Goal: Information Seeking & Learning: Learn about a topic

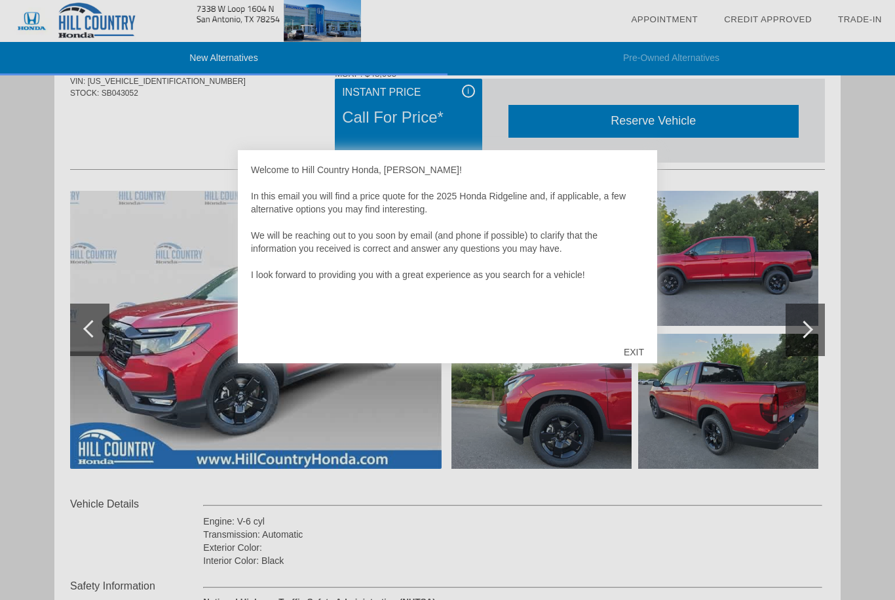
scroll to position [197, 0]
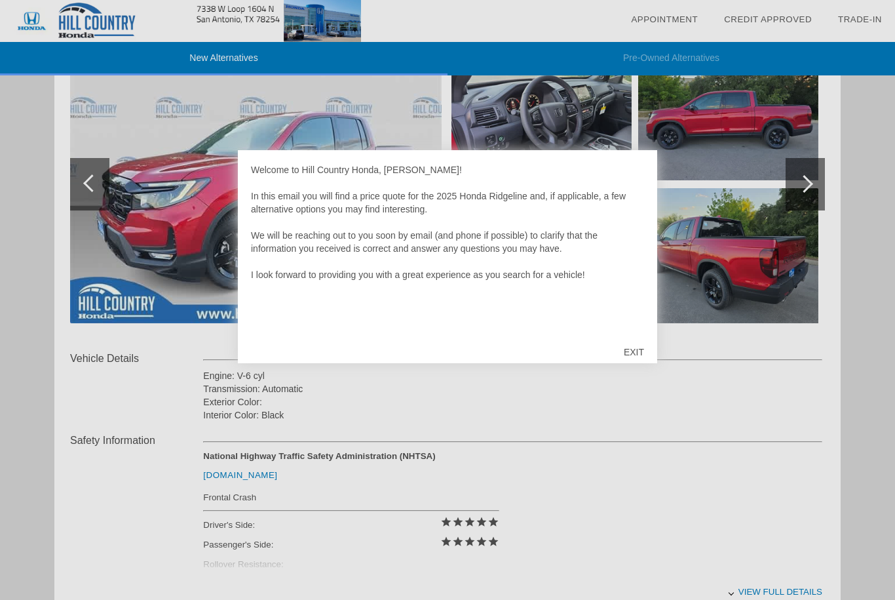
drag, startPoint x: 636, startPoint y: 355, endPoint x: 540, endPoint y: 330, distance: 99.1
click at [635, 355] on div "EXIT" at bounding box center [634, 351] width 47 height 39
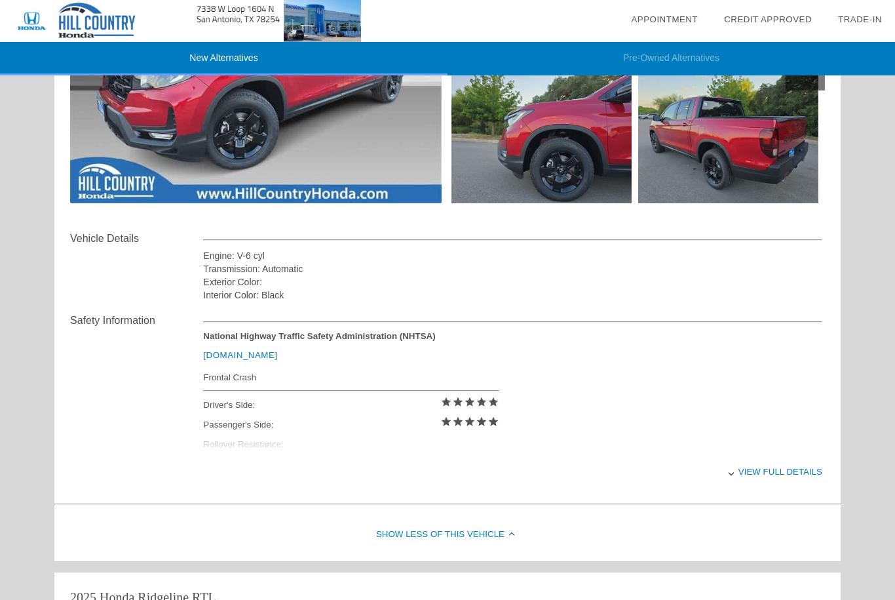
scroll to position [66, 0]
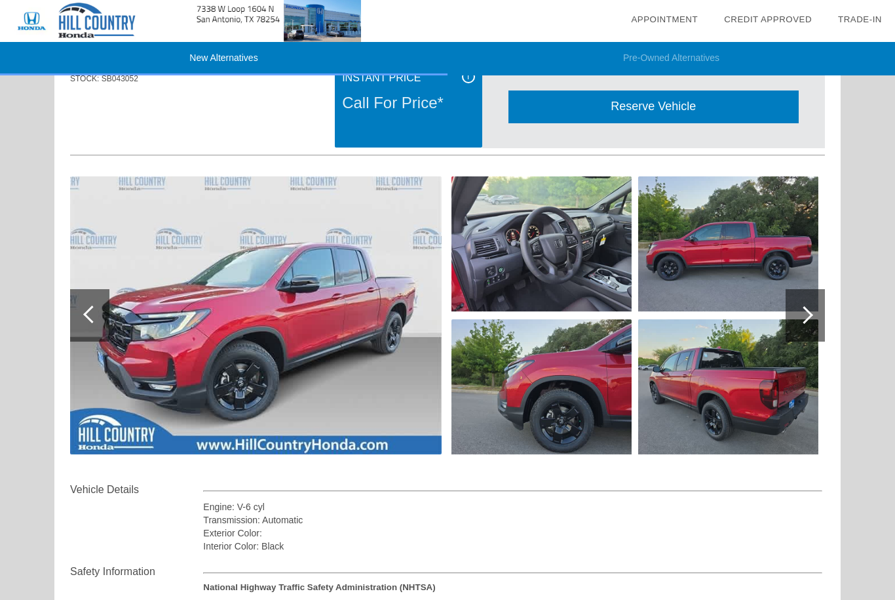
click at [810, 314] on div at bounding box center [805, 315] width 18 height 18
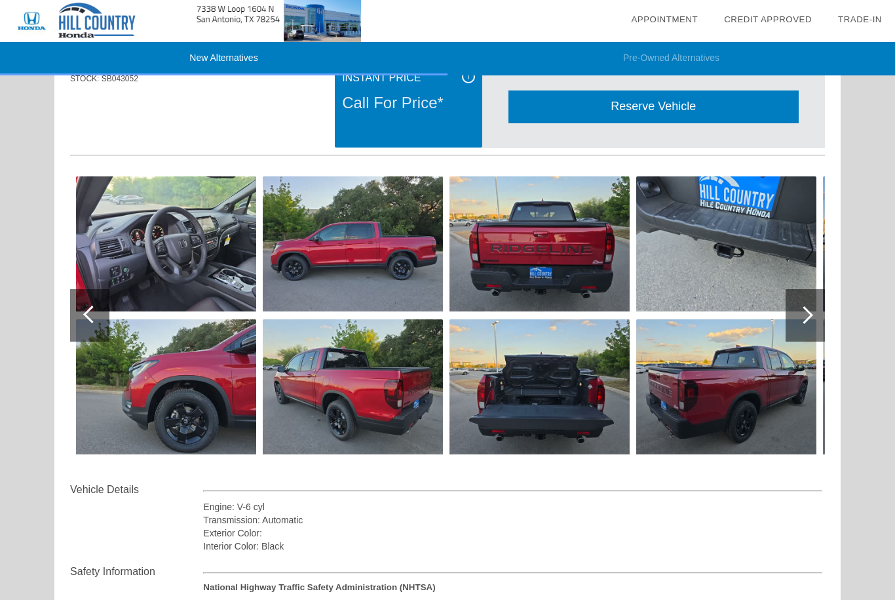
click at [810, 314] on div at bounding box center [805, 315] width 18 height 18
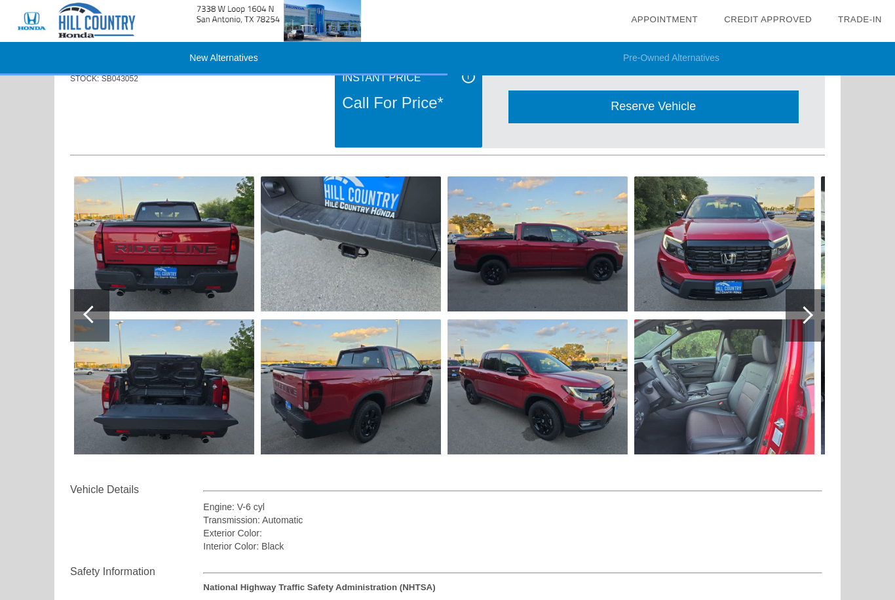
click at [810, 314] on div at bounding box center [805, 315] width 18 height 18
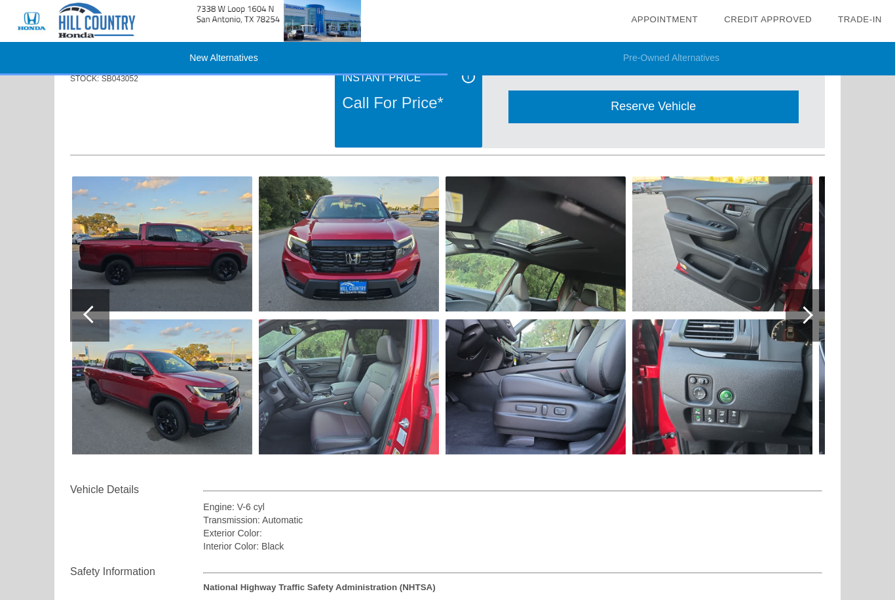
click at [694, 418] on img at bounding box center [723, 386] width 180 height 135
click at [0, 0] on div "Back 1 of 30" at bounding box center [0, 0] width 0 height 0
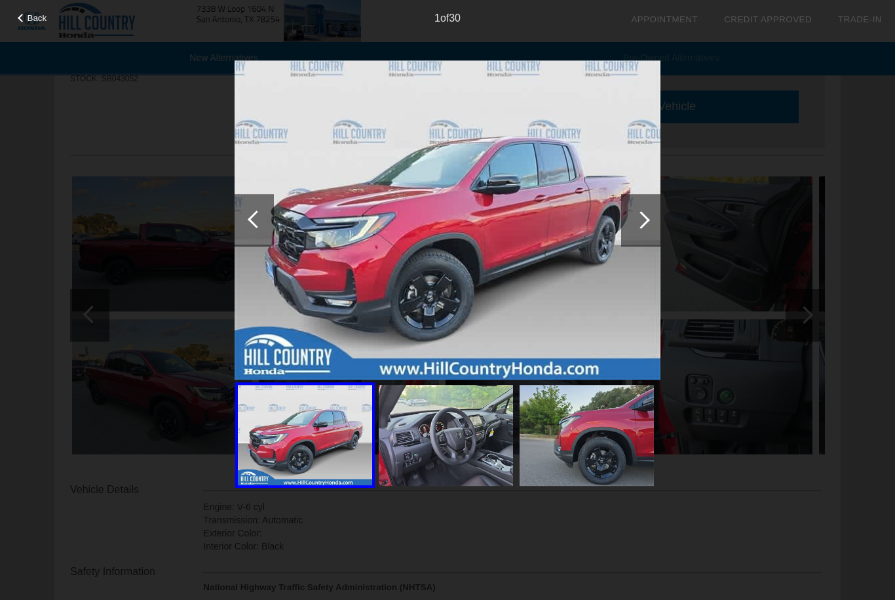
click at [640, 219] on div at bounding box center [642, 220] width 18 height 18
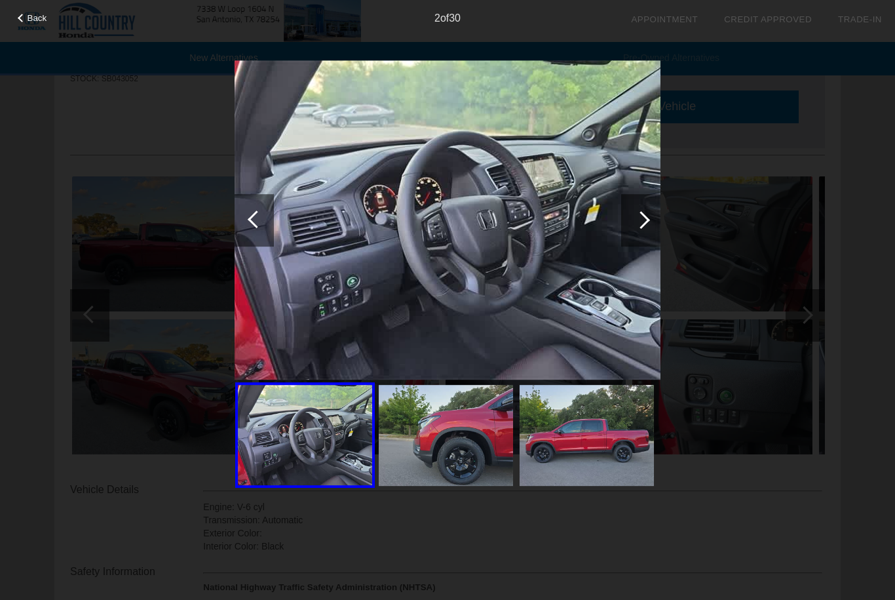
click at [640, 219] on div at bounding box center [642, 220] width 18 height 18
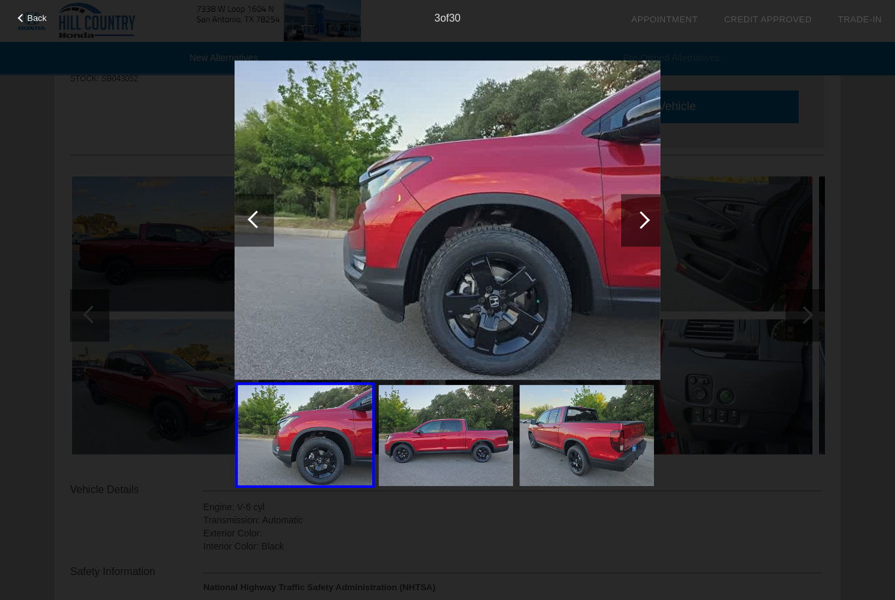
click at [640, 219] on div at bounding box center [642, 220] width 18 height 18
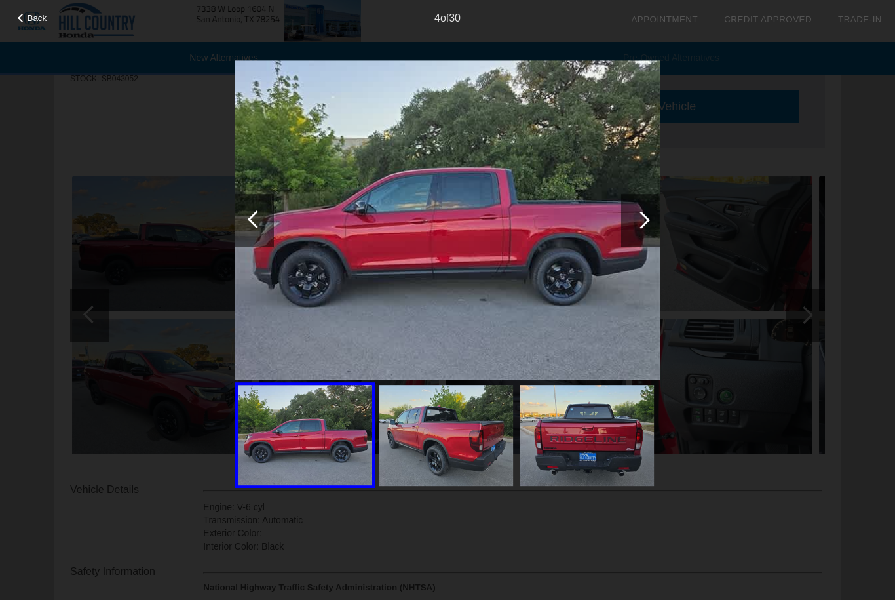
click at [640, 219] on div at bounding box center [642, 220] width 18 height 18
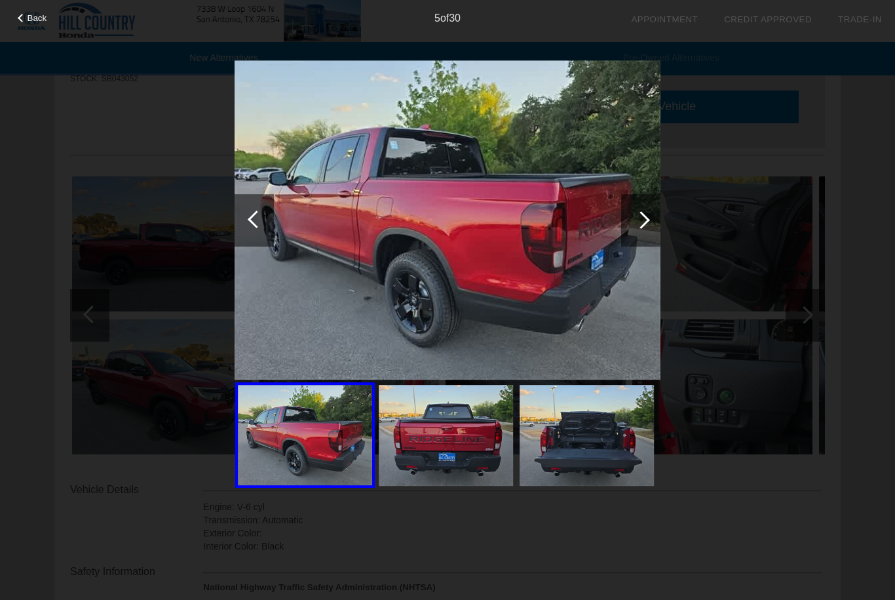
click at [640, 219] on div at bounding box center [642, 220] width 18 height 18
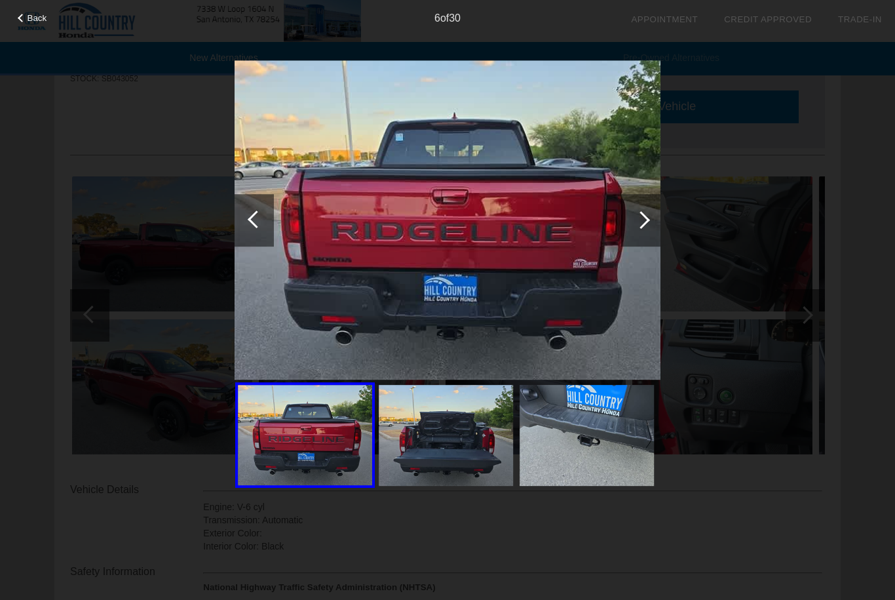
click at [888, 182] on div "Back 6 of 30" at bounding box center [447, 300] width 895 height 600
click at [642, 215] on div at bounding box center [642, 220] width 18 height 18
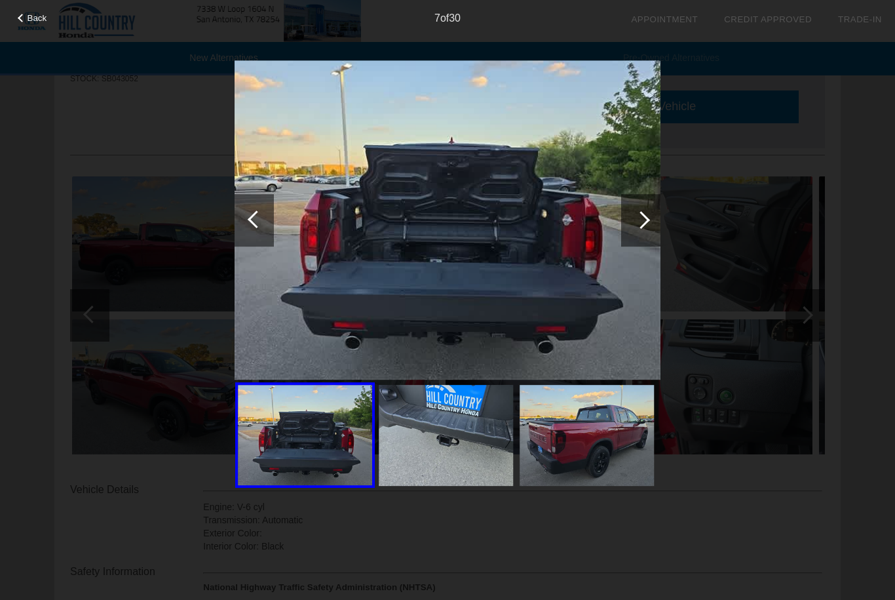
click at [641, 216] on div at bounding box center [642, 220] width 18 height 18
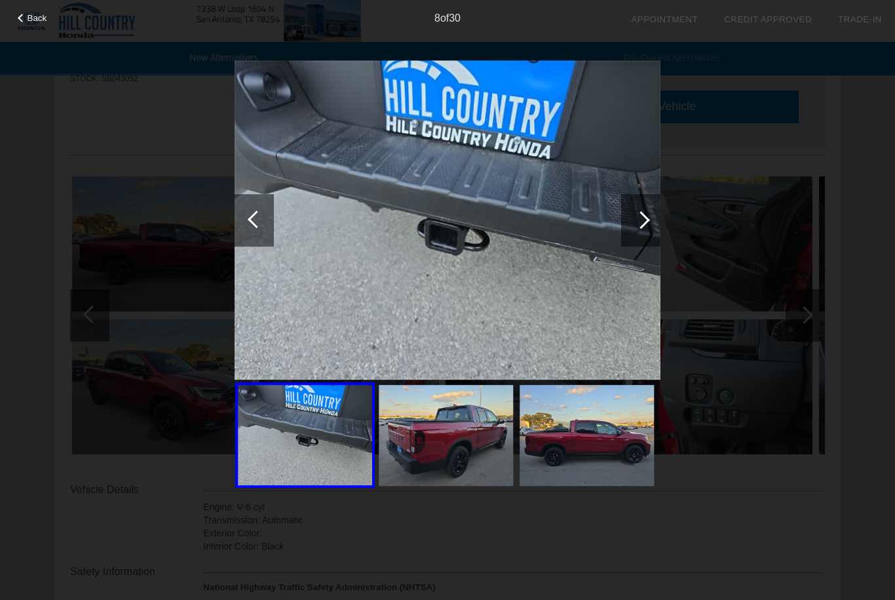
click at [641, 216] on div at bounding box center [642, 220] width 18 height 18
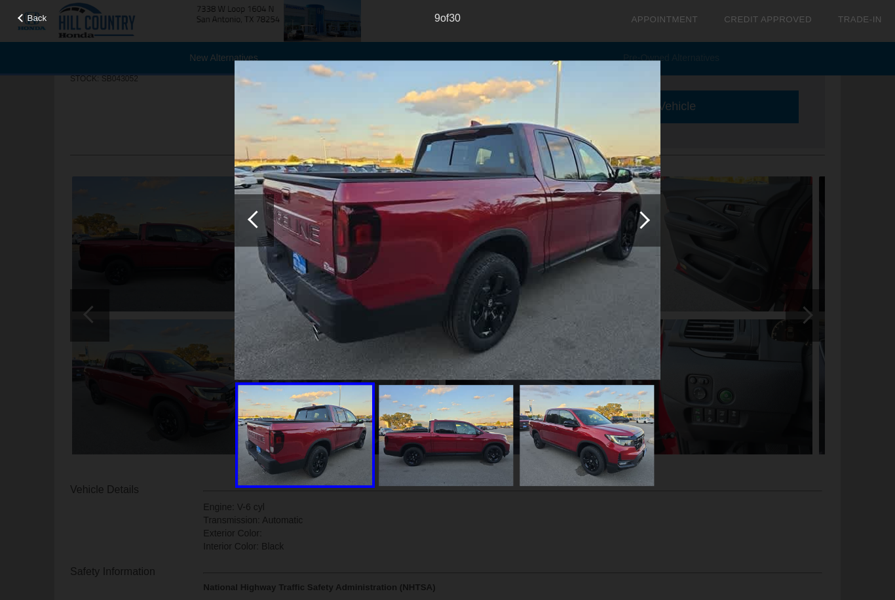
click at [641, 216] on div at bounding box center [642, 220] width 18 height 18
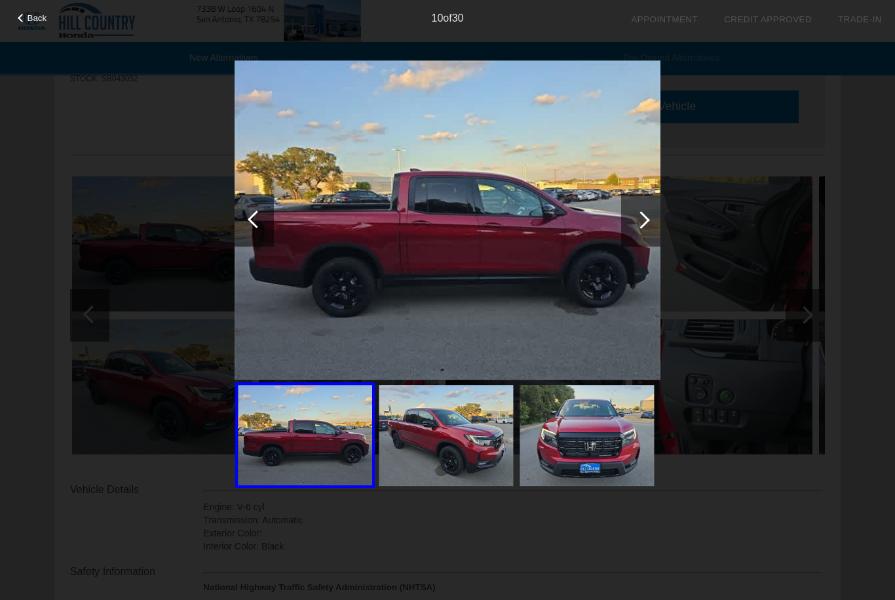
click at [641, 216] on div at bounding box center [642, 220] width 18 height 18
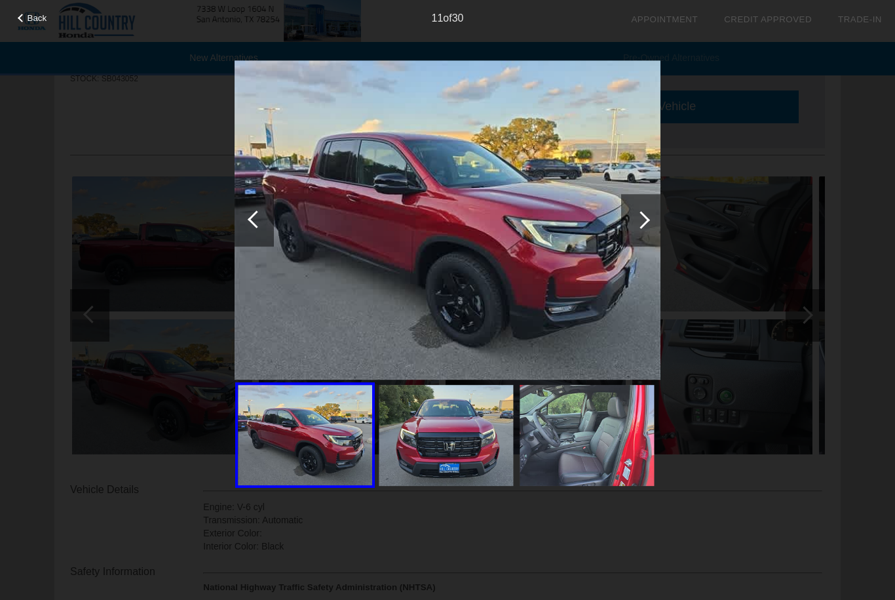
click at [641, 216] on div at bounding box center [642, 220] width 18 height 18
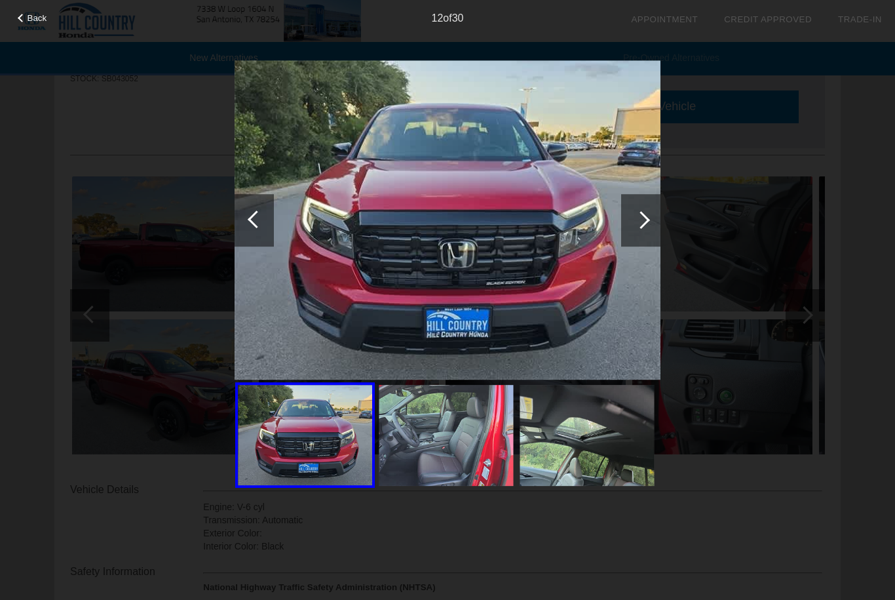
click at [641, 216] on div at bounding box center [642, 220] width 18 height 18
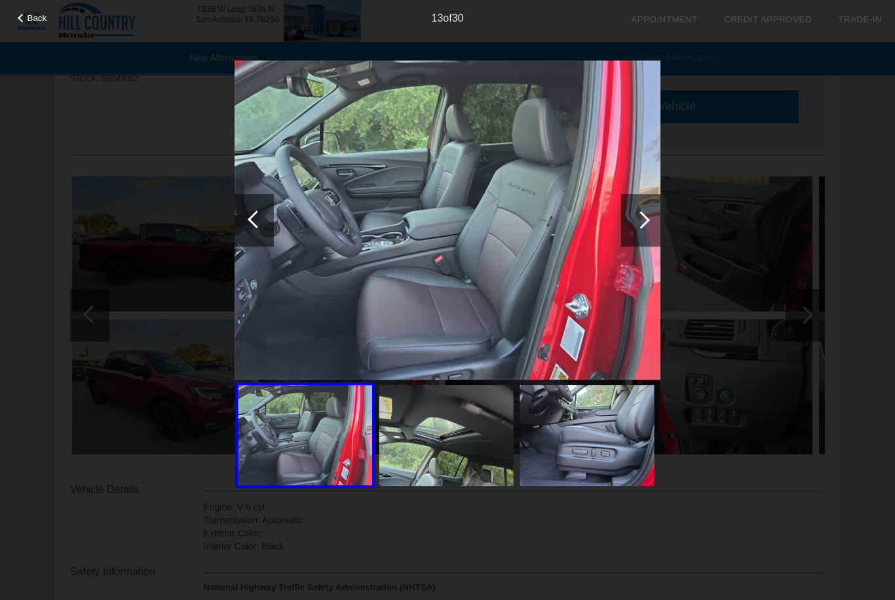
click at [641, 216] on div at bounding box center [642, 220] width 18 height 18
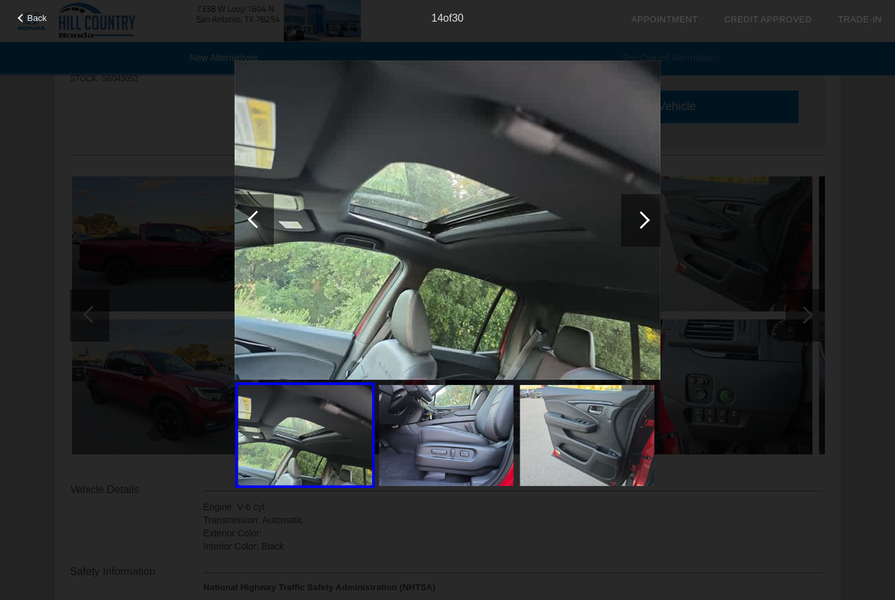
click at [641, 216] on div at bounding box center [642, 220] width 18 height 18
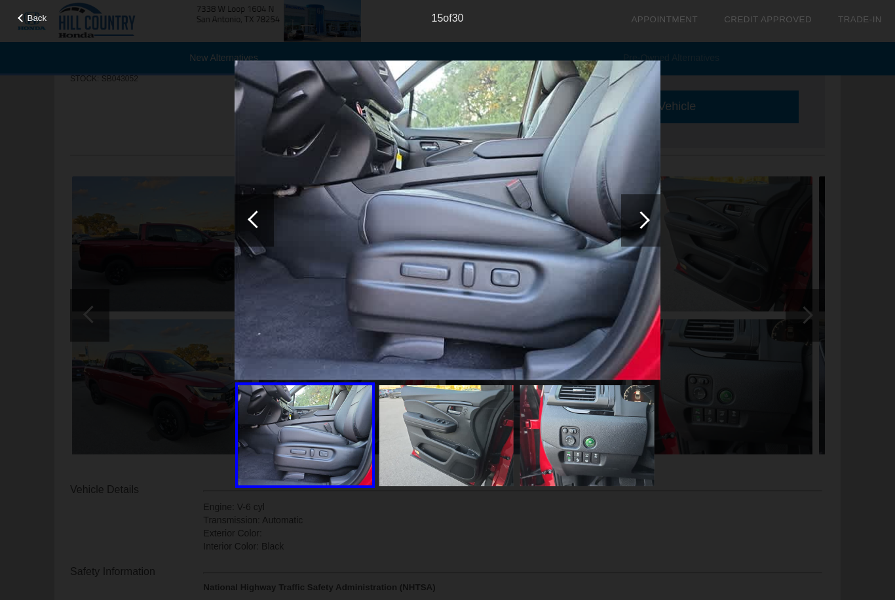
click at [641, 216] on div at bounding box center [642, 220] width 18 height 18
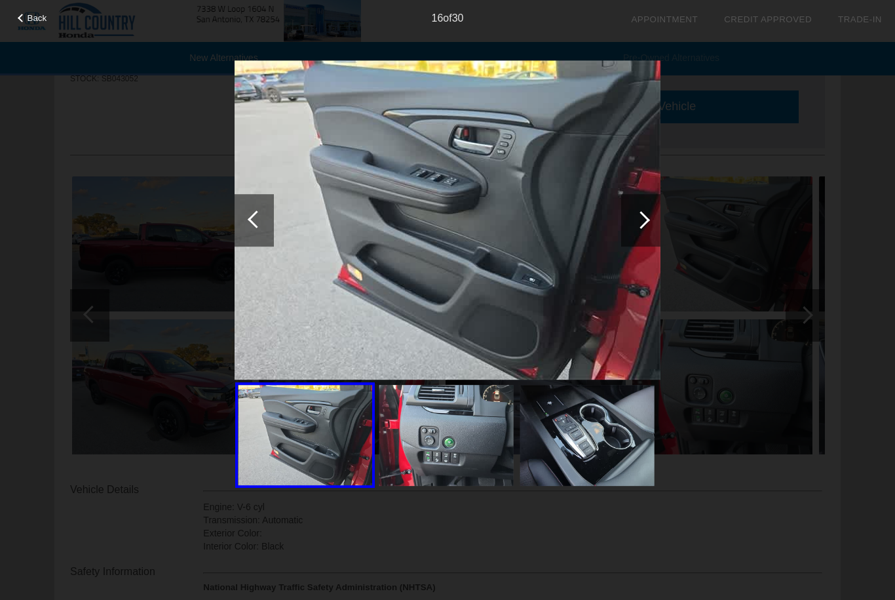
click at [641, 216] on div at bounding box center [642, 220] width 18 height 18
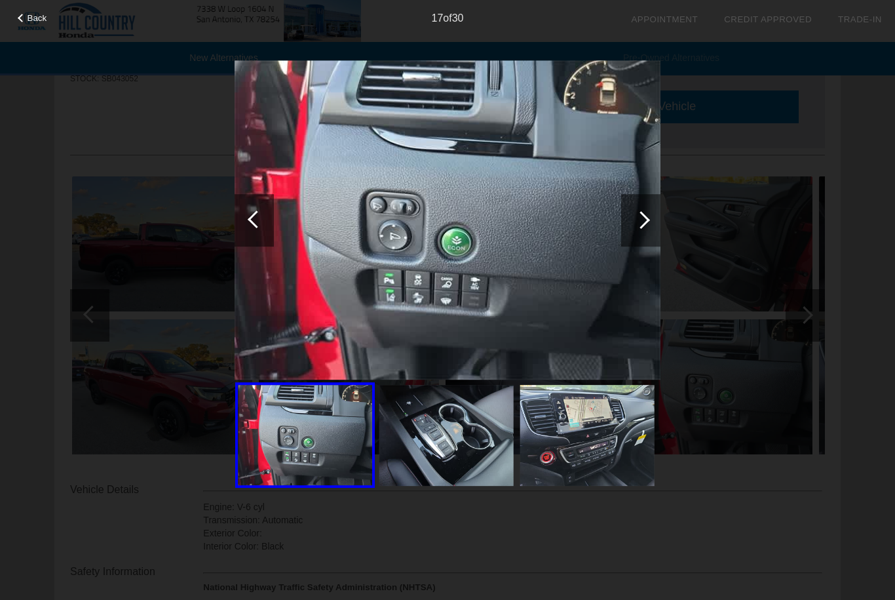
click at [647, 216] on div at bounding box center [640, 220] width 39 height 52
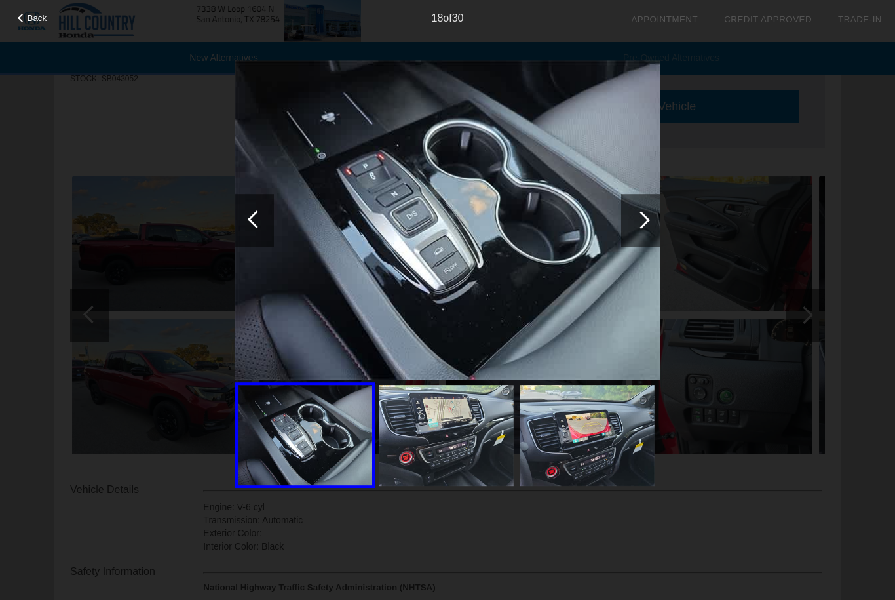
click at [645, 215] on div at bounding box center [642, 220] width 18 height 18
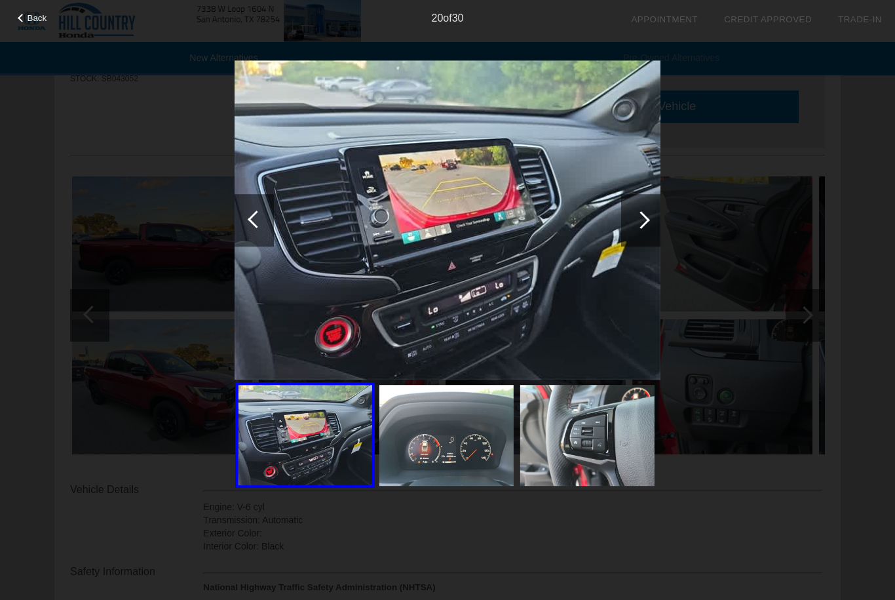
click at [645, 215] on div at bounding box center [642, 220] width 18 height 18
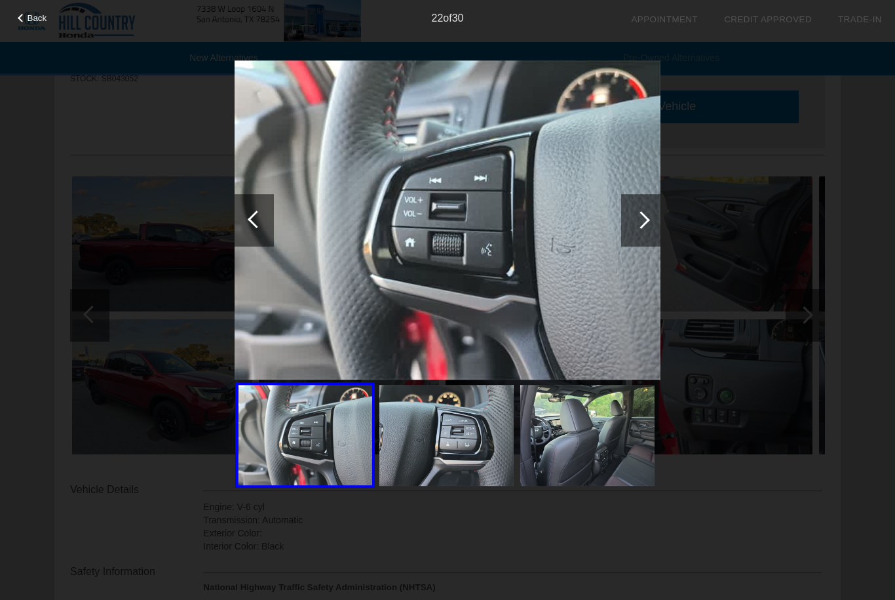
click at [645, 215] on div at bounding box center [642, 220] width 18 height 18
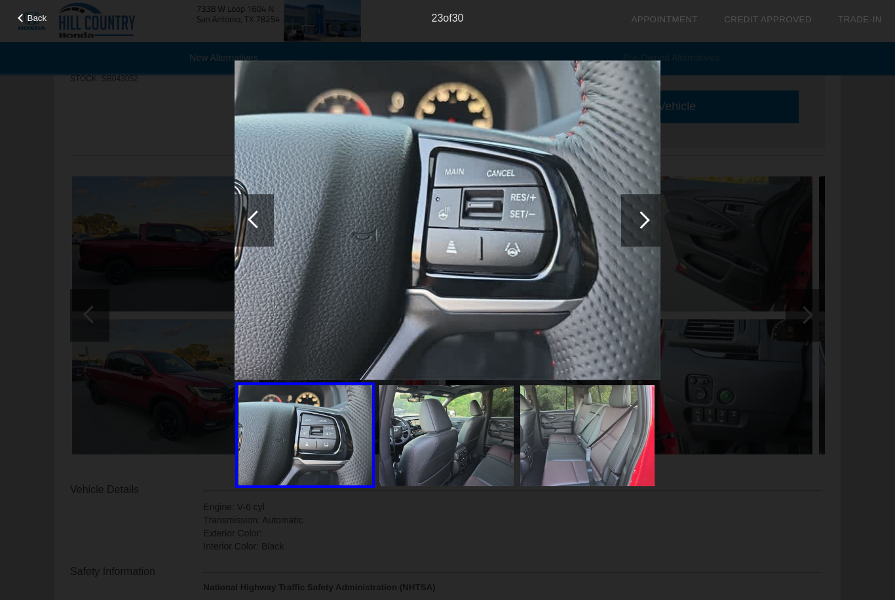
click at [645, 215] on div at bounding box center [642, 220] width 18 height 18
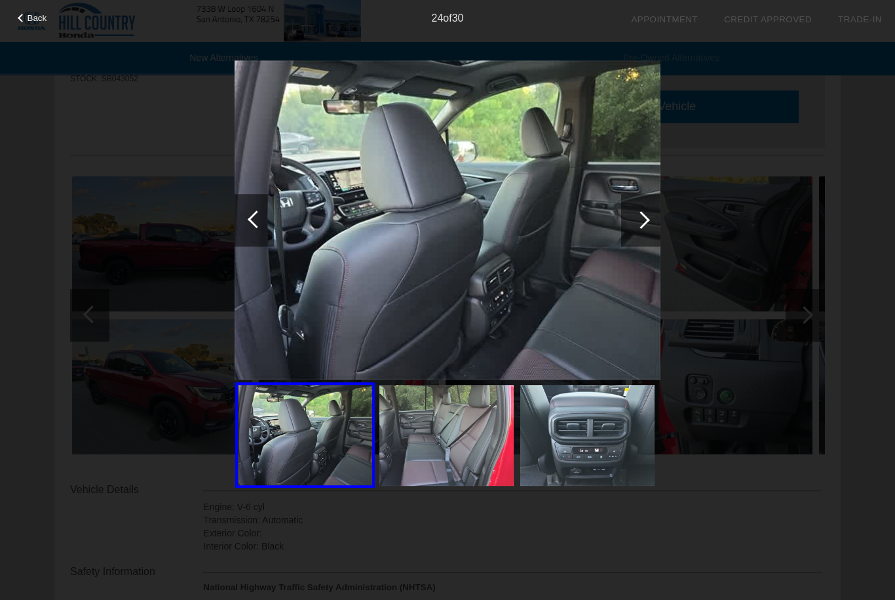
click at [644, 215] on div at bounding box center [642, 220] width 18 height 18
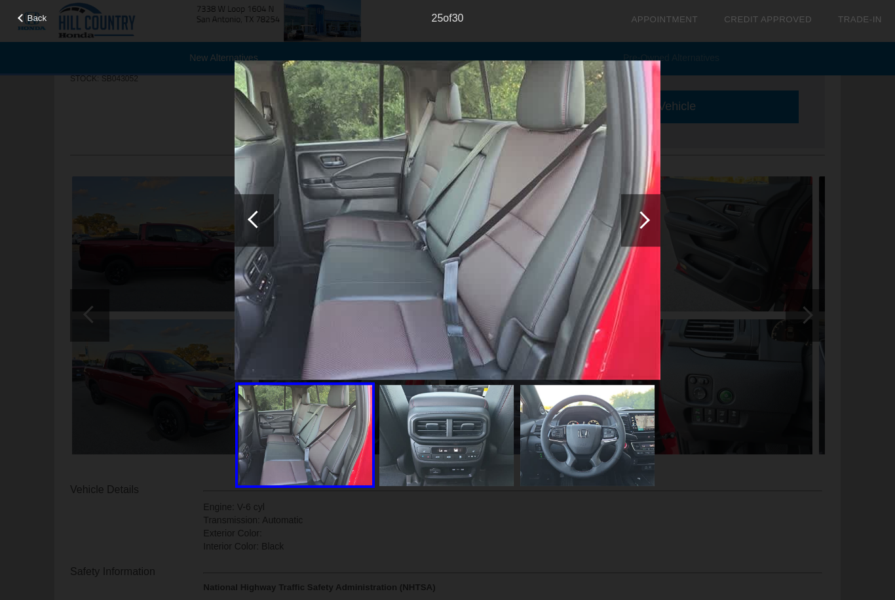
click at [642, 215] on div at bounding box center [642, 220] width 18 height 18
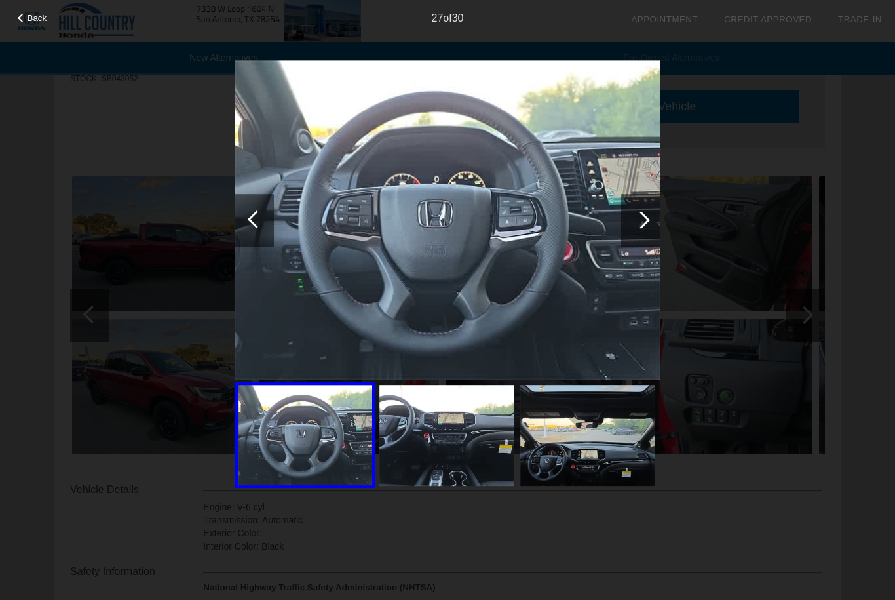
click at [642, 215] on div at bounding box center [642, 220] width 18 height 18
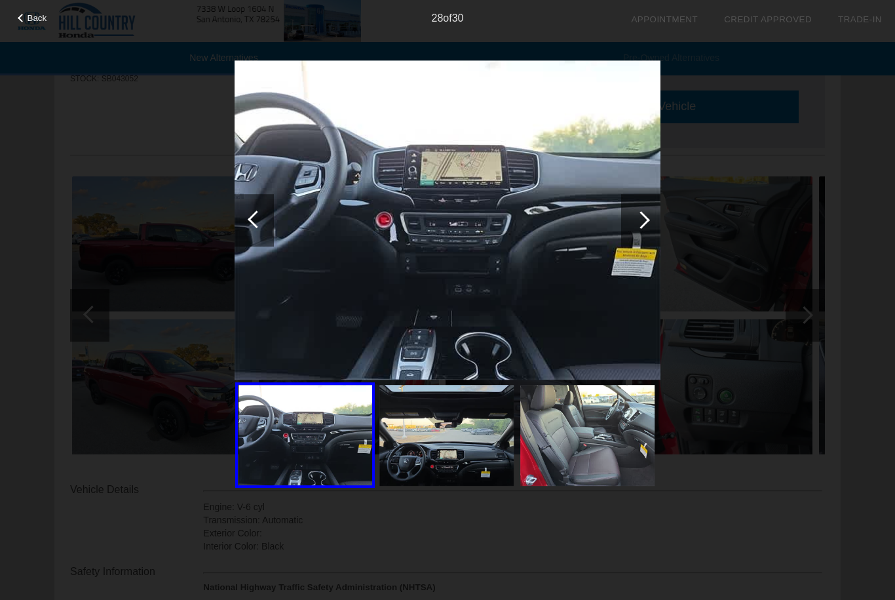
click at [642, 215] on div at bounding box center [642, 220] width 18 height 18
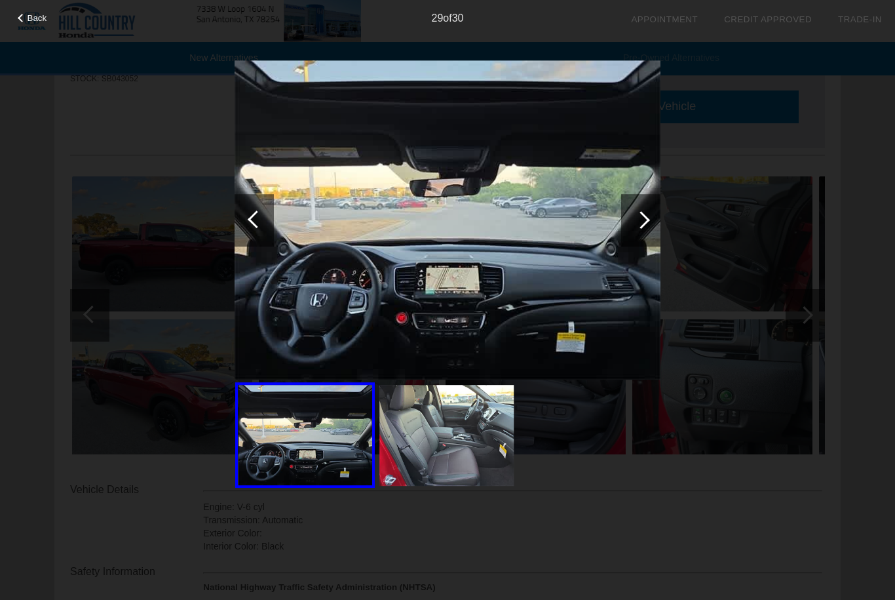
click at [642, 215] on div at bounding box center [642, 220] width 18 height 18
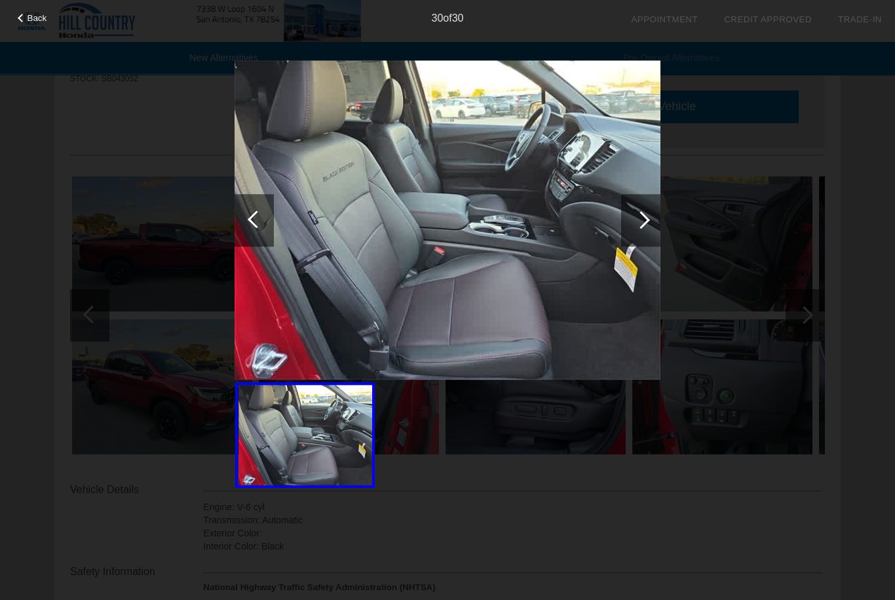
click at [642, 215] on div at bounding box center [642, 220] width 18 height 18
click at [19, 137] on div "Back 30 of 30" at bounding box center [447, 300] width 895 height 600
click at [37, 21] on span "Back" at bounding box center [38, 18] width 20 height 10
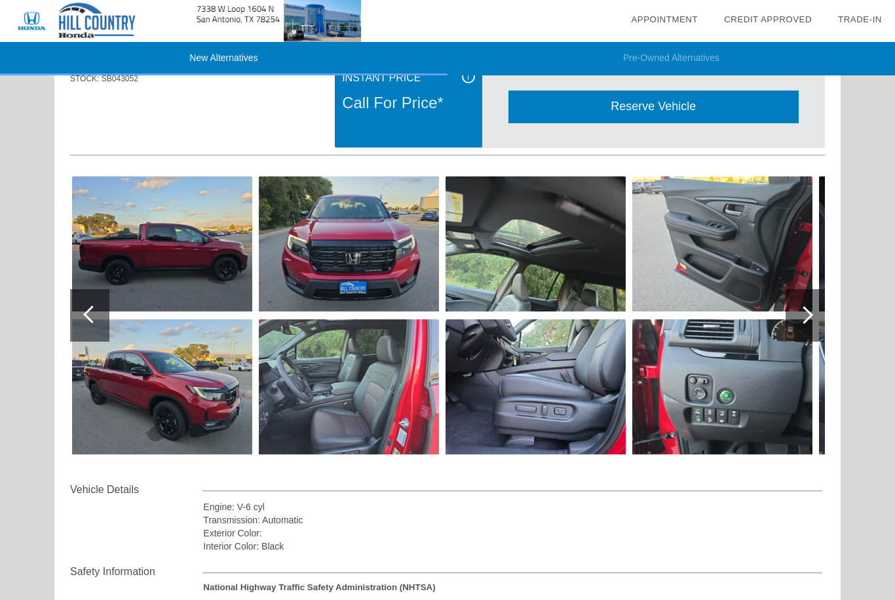
click at [804, 314] on div at bounding box center [805, 315] width 18 height 18
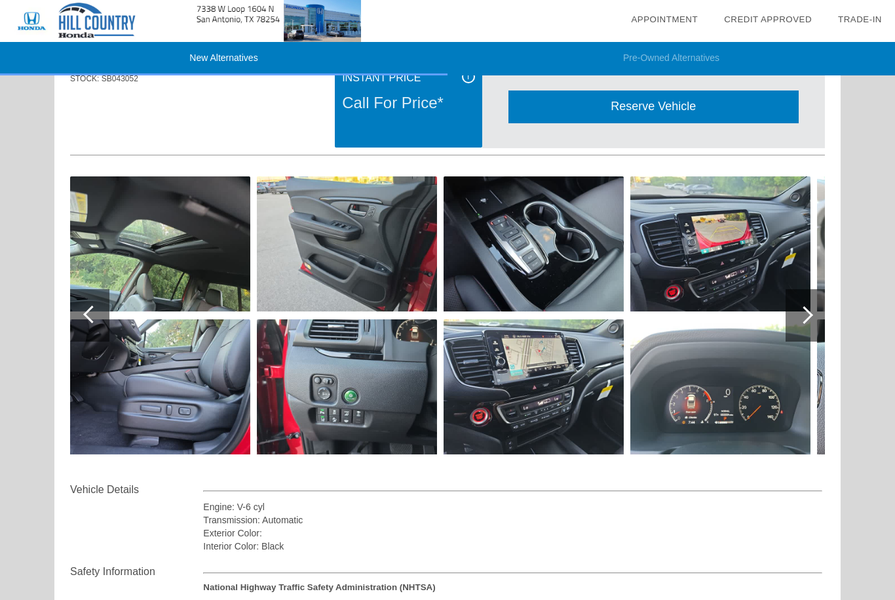
click at [804, 314] on div at bounding box center [805, 315] width 18 height 18
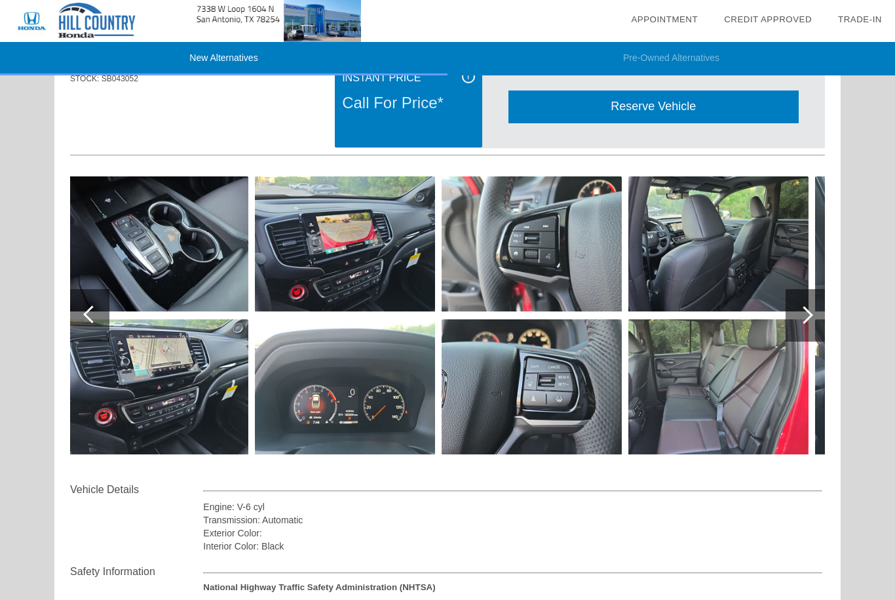
click at [804, 314] on div at bounding box center [805, 315] width 18 height 18
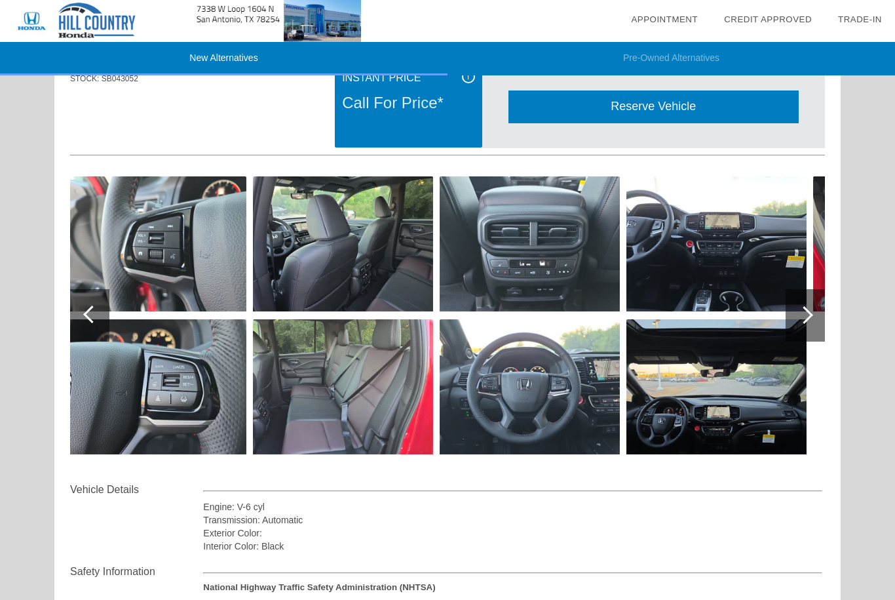
click at [804, 314] on div at bounding box center [805, 315] width 18 height 18
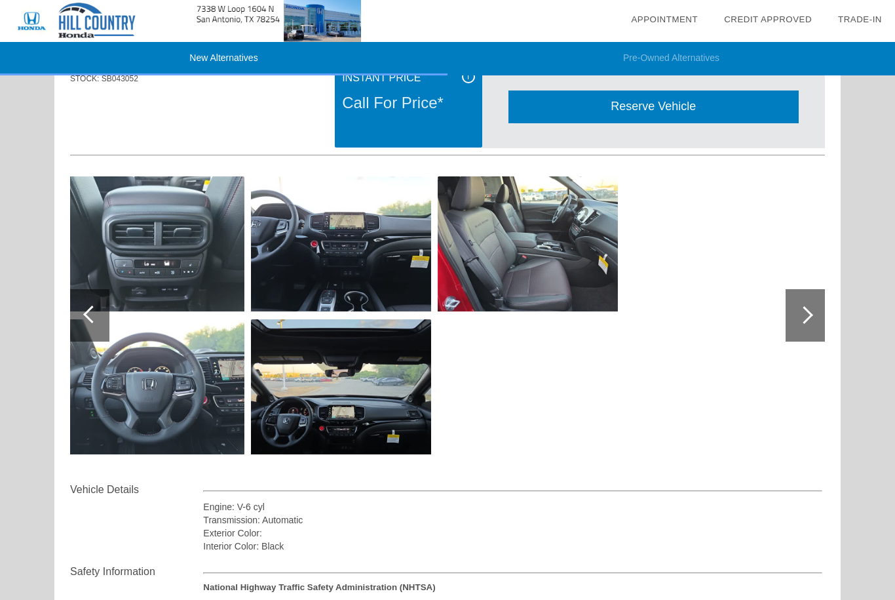
click at [92, 318] on div at bounding box center [92, 314] width 18 height 18
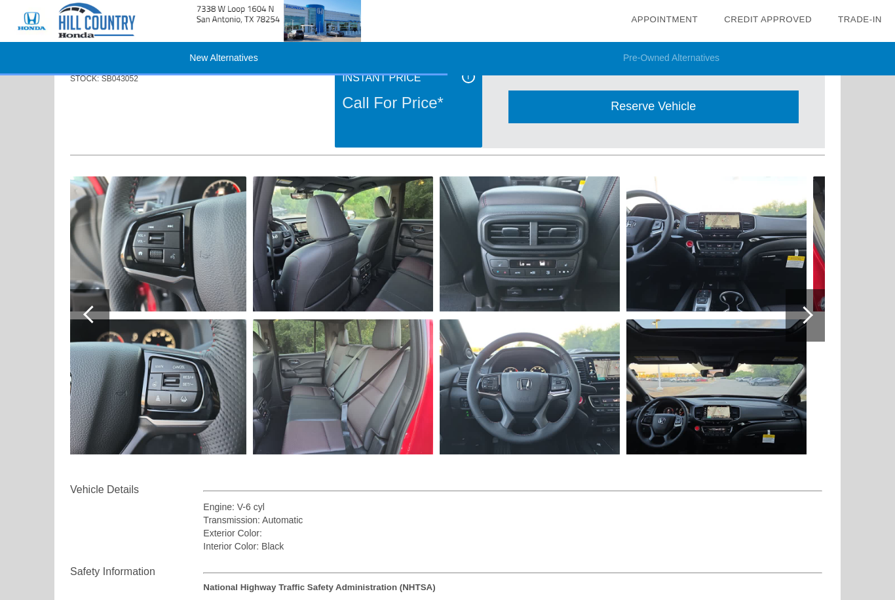
click at [92, 315] on div at bounding box center [92, 314] width 18 height 18
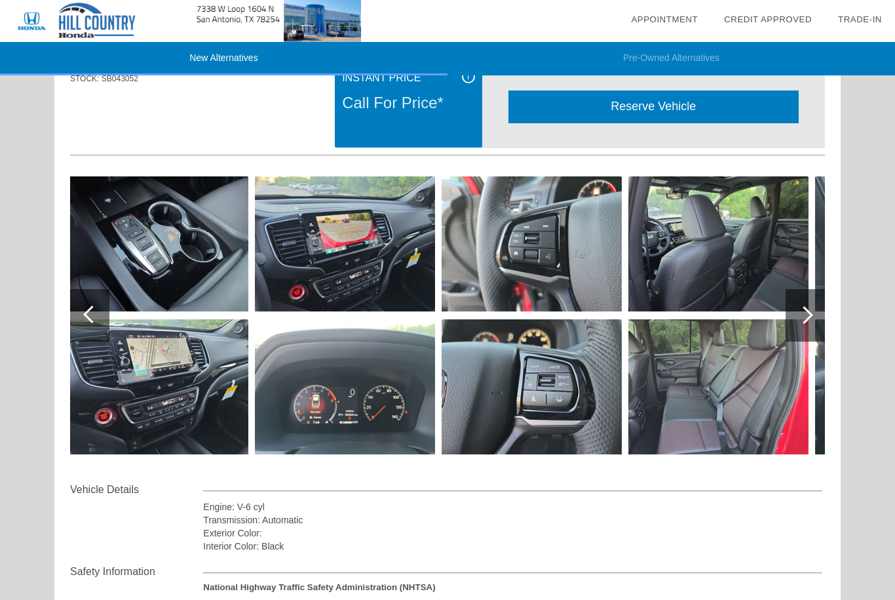
click at [92, 315] on div at bounding box center [92, 314] width 18 height 18
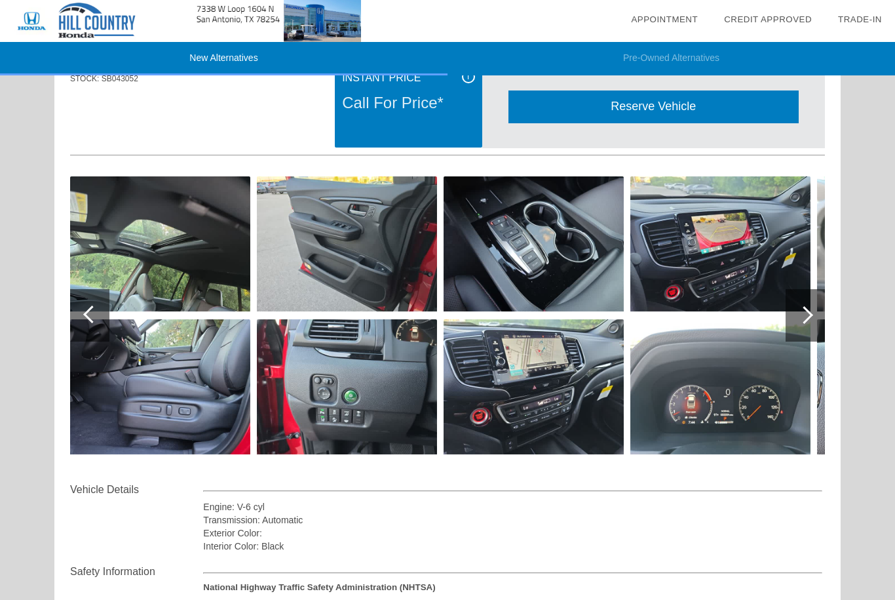
click at [92, 315] on div at bounding box center [92, 314] width 18 height 18
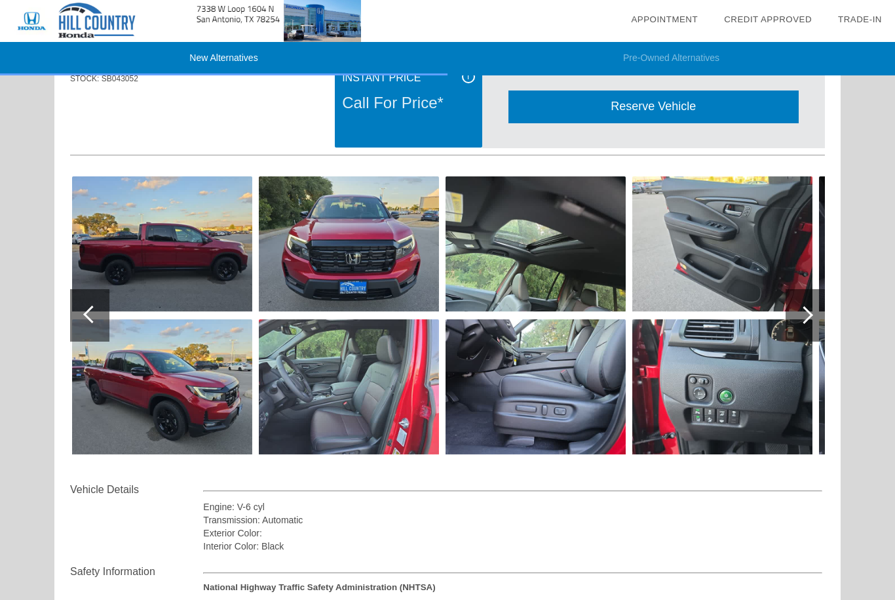
click at [93, 317] on div at bounding box center [92, 314] width 18 height 18
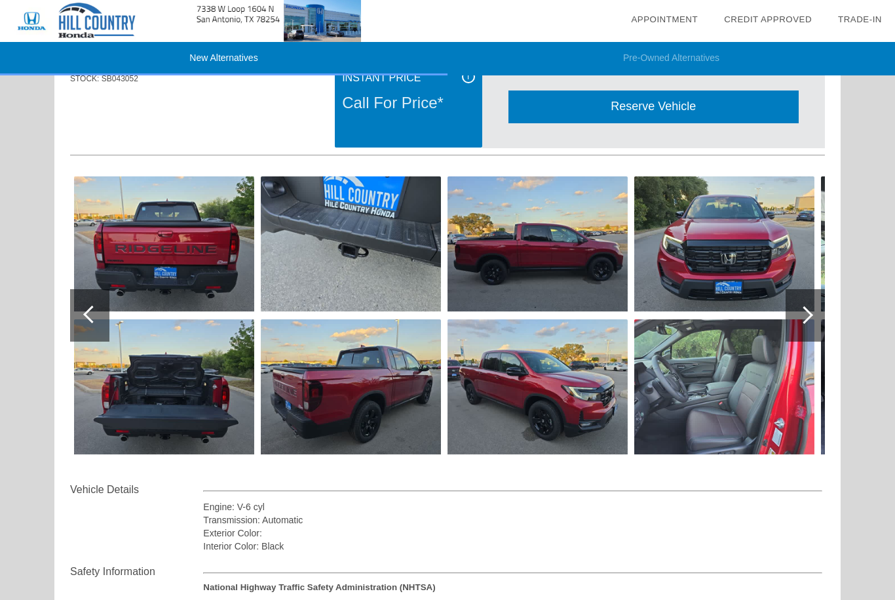
click at [93, 317] on div at bounding box center [92, 314] width 18 height 18
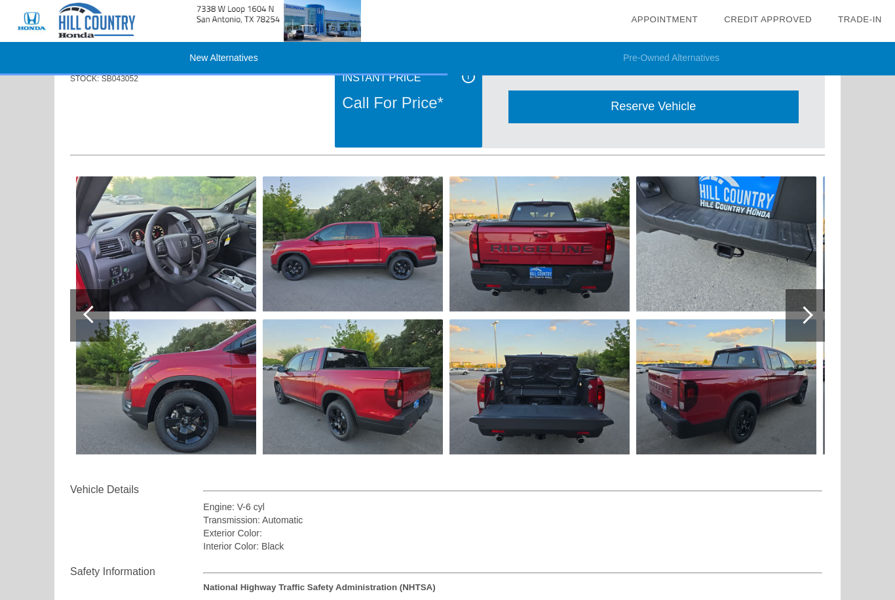
click at [812, 305] on div at bounding box center [805, 315] width 39 height 52
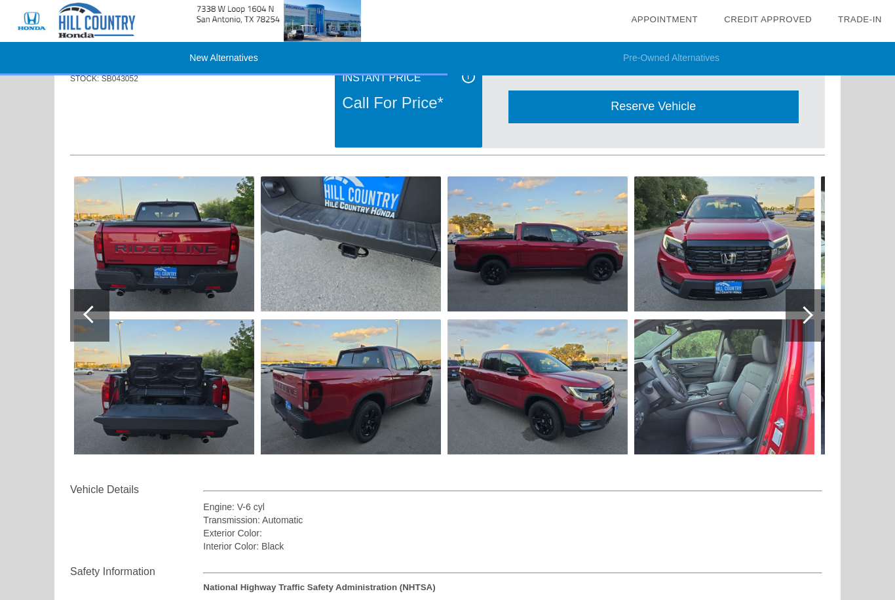
click at [93, 321] on div at bounding box center [92, 314] width 18 height 18
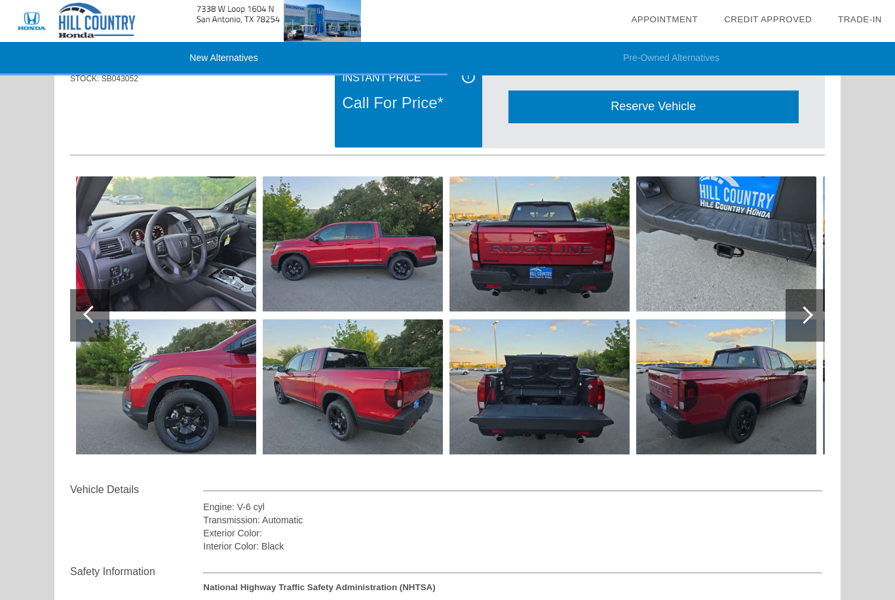
click at [93, 321] on div at bounding box center [92, 314] width 18 height 18
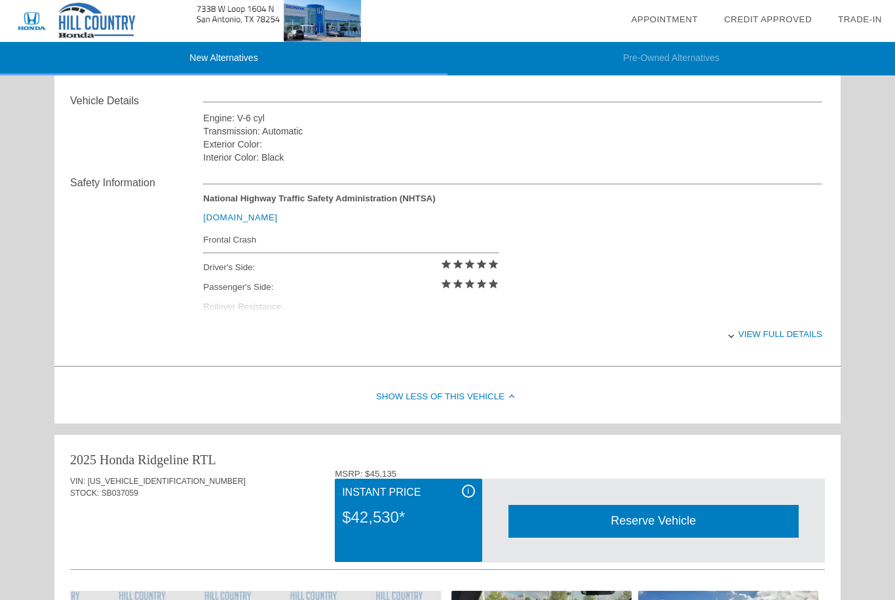
scroll to position [590, 0]
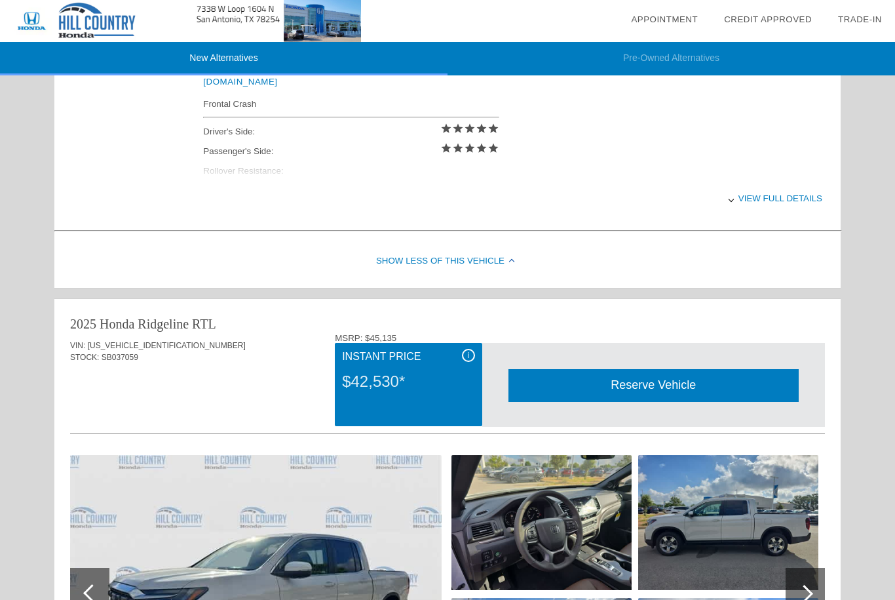
click at [472, 260] on div "Show Less of this Vehicle" at bounding box center [447, 261] width 787 height 52
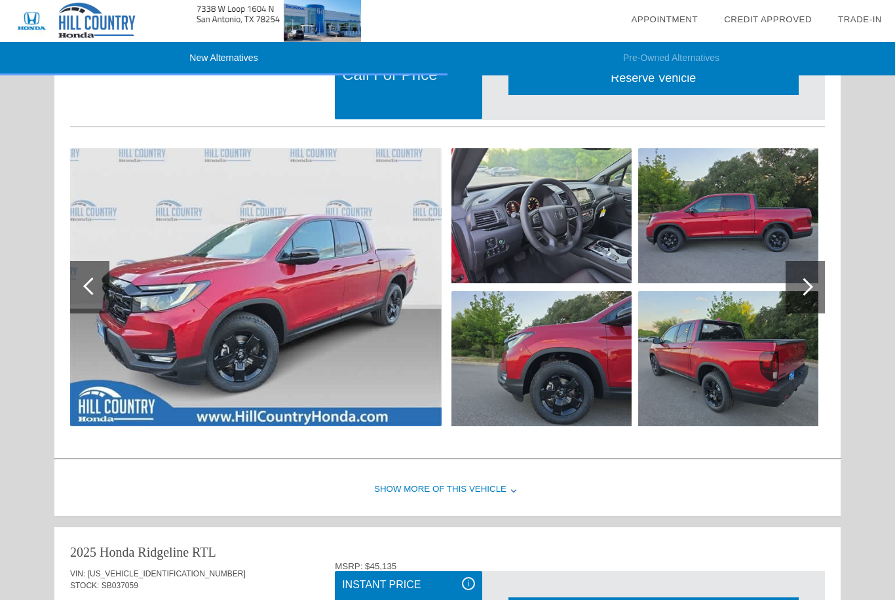
scroll to position [66, 0]
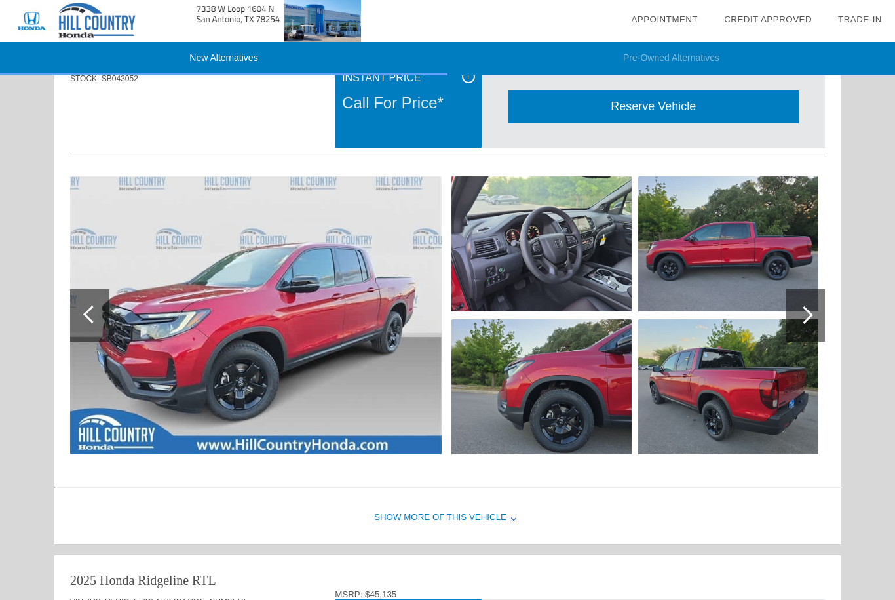
click at [463, 513] on div "Show More of this Vehicle" at bounding box center [447, 518] width 787 height 52
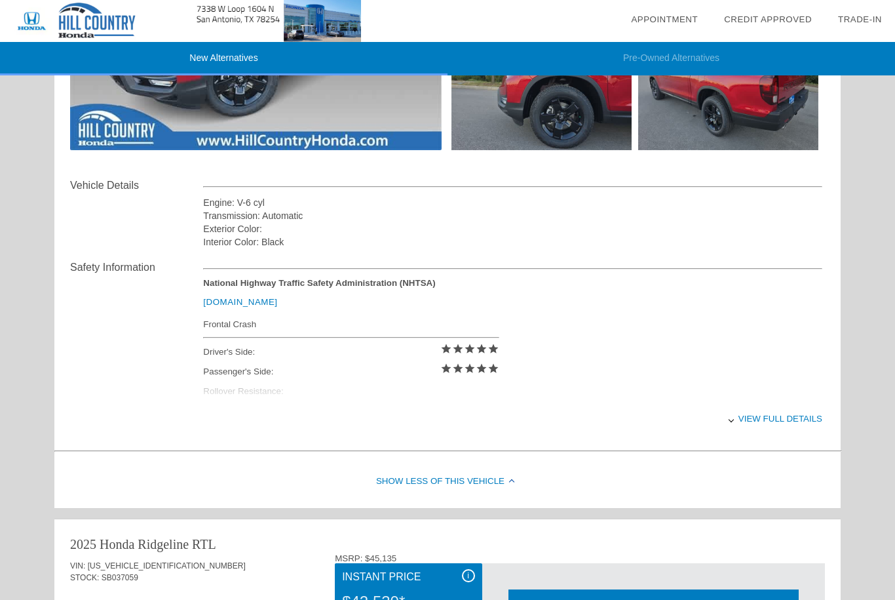
scroll to position [393, 0]
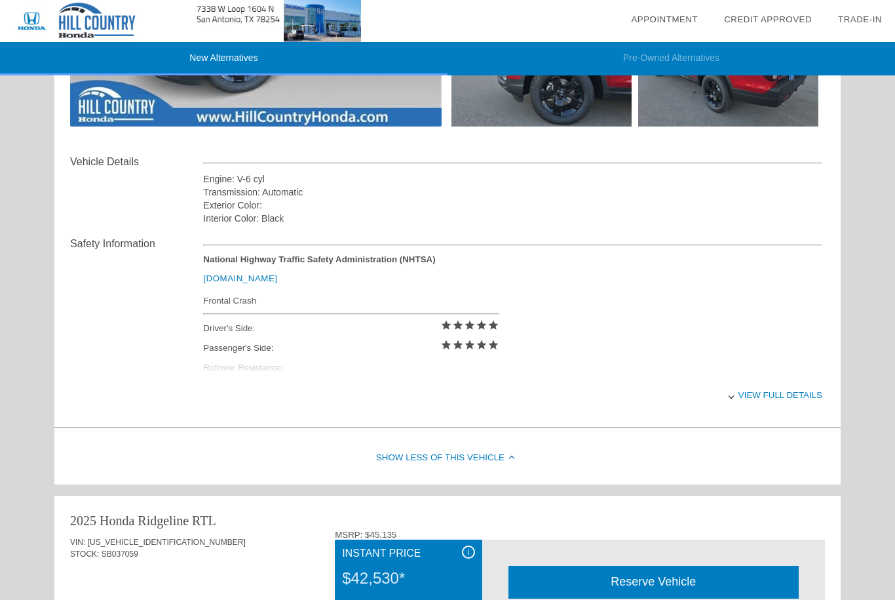
drag, startPoint x: 778, startPoint y: 396, endPoint x: 621, endPoint y: 356, distance: 161.7
click at [777, 395] on div "View full details" at bounding box center [512, 395] width 619 height 32
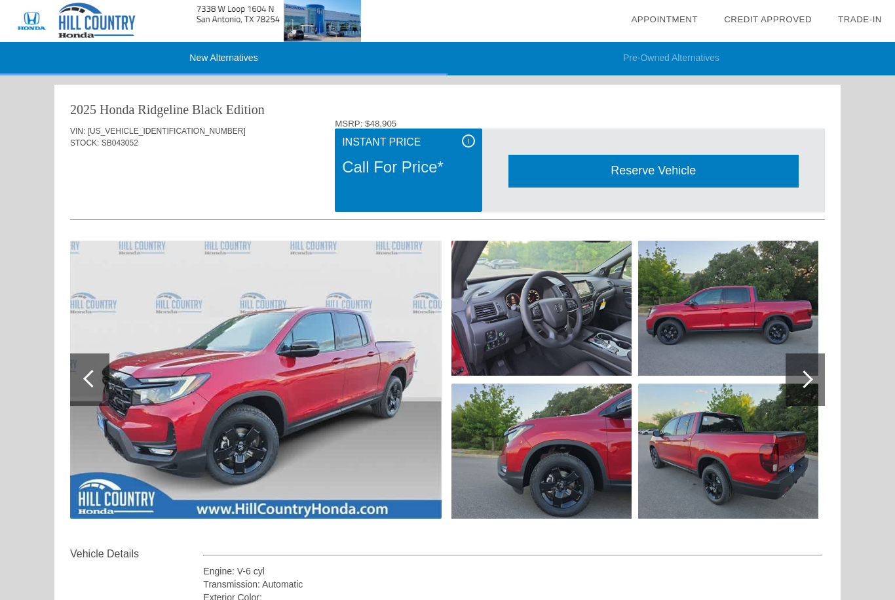
scroll to position [0, 0]
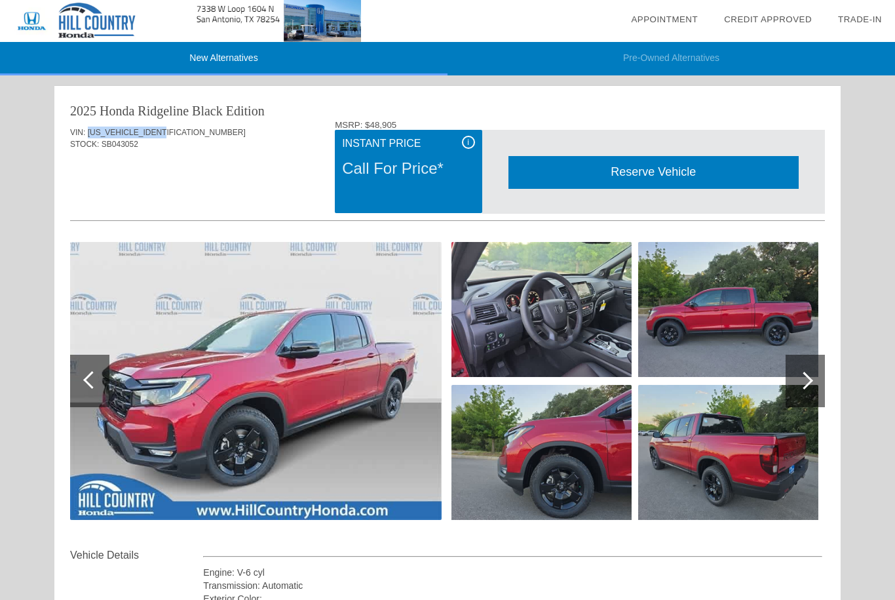
drag, startPoint x: 87, startPoint y: 130, endPoint x: 167, endPoint y: 128, distance: 80.6
click at [167, 128] on div "VIN: 5FPYK3F82SB043052" at bounding box center [447, 133] width 755 height 12
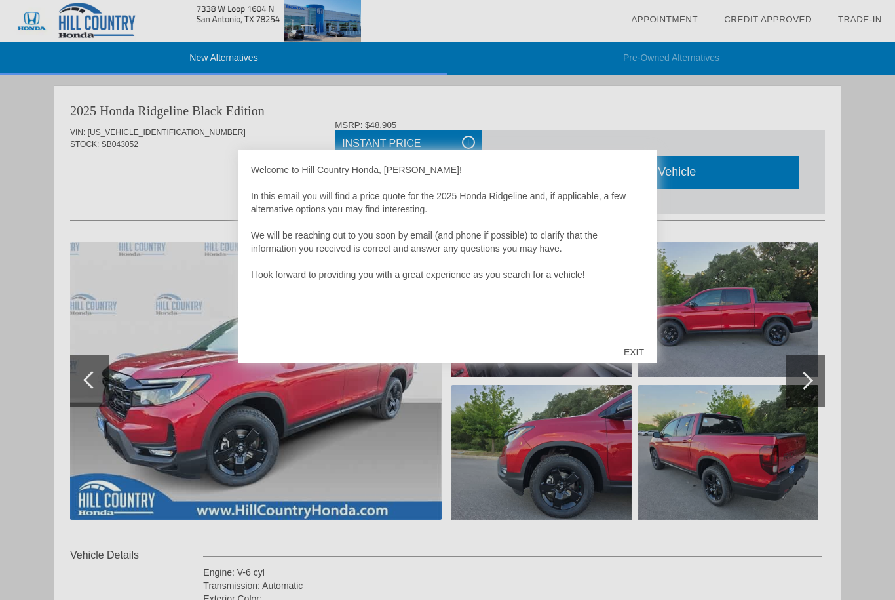
click at [631, 353] on div "EXIT" at bounding box center [634, 351] width 47 height 39
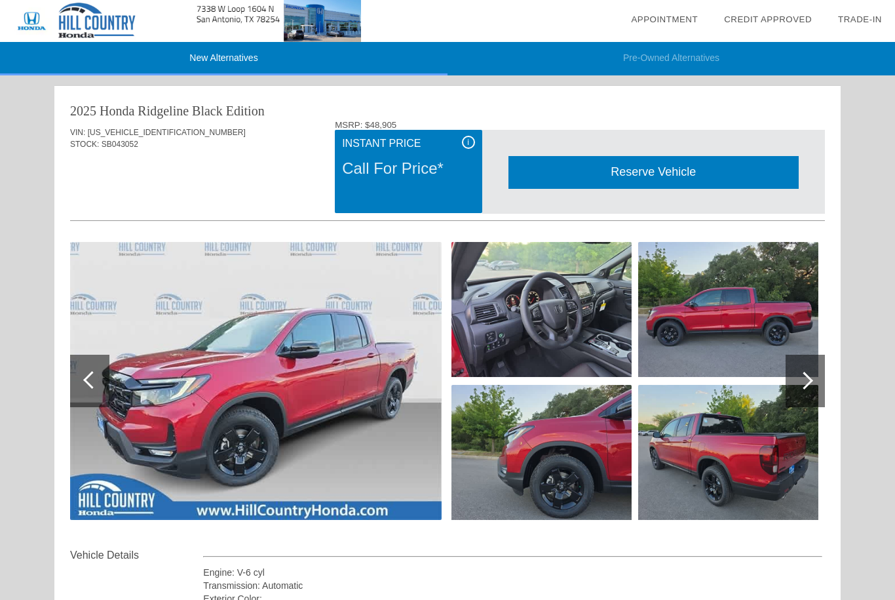
click at [801, 378] on div at bounding box center [805, 381] width 18 height 18
